Goal: Entertainment & Leisure: Consume media (video, audio)

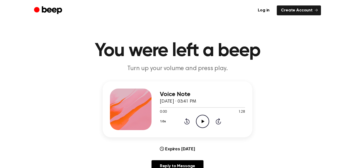
click at [198, 126] on circle at bounding box center [202, 121] width 13 height 13
click at [206, 120] on icon "Pause Audio" at bounding box center [202, 121] width 13 height 13
click at [188, 121] on icon "Rewind 5 seconds" at bounding box center [187, 121] width 6 height 7
click at [190, 120] on icon "Rewind 5 seconds" at bounding box center [187, 121] width 6 height 7
click at [189, 120] on icon at bounding box center [186, 121] width 5 height 6
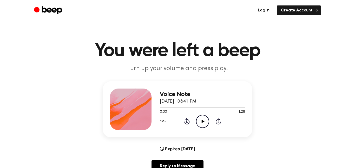
click at [203, 120] on icon "Play Audio" at bounding box center [202, 121] width 13 height 13
click at [199, 125] on icon "Pause Audio" at bounding box center [202, 121] width 13 height 13
click at [203, 126] on icon "Play Audio" at bounding box center [202, 121] width 13 height 13
click at [207, 125] on icon "Pause Audio" at bounding box center [202, 121] width 13 height 13
